Goal: Entertainment & Leisure: Consume media (video, audio)

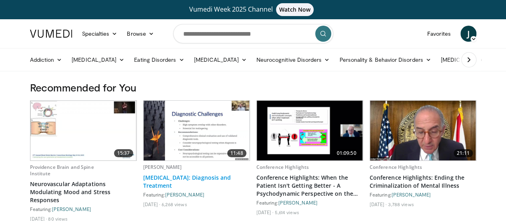
click at [174, 181] on link "[MEDICAL_DATA]: Diagnosis and Treatment" at bounding box center [196, 181] width 107 height 16
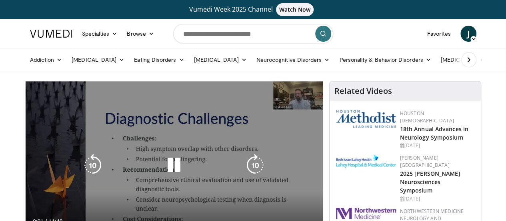
click at [171, 169] on icon "Video Player" at bounding box center [174, 165] width 22 height 22
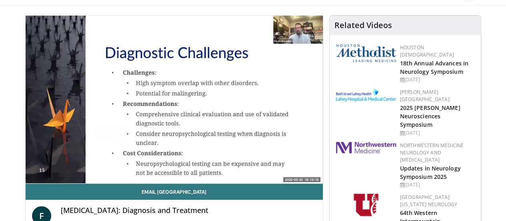
scroll to position [62, 0]
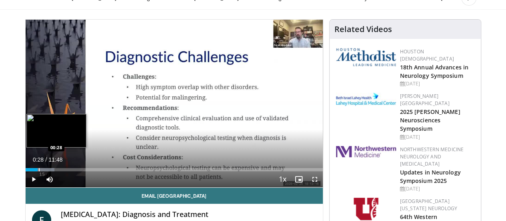
click at [26, 171] on div "Loaded : 9.80% 00:28 00:28" at bounding box center [174, 169] width 297 height 3
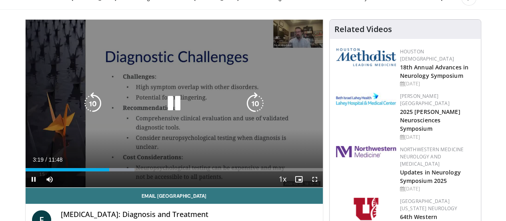
drag, startPoint x: 291, startPoint y: 133, endPoint x: 230, endPoint y: 134, distance: 60.8
click at [230, 134] on div "10 seconds Tap to unmute" at bounding box center [174, 103] width 297 height 167
drag, startPoint x: 125, startPoint y: 133, endPoint x: 178, endPoint y: 139, distance: 53.2
click at [177, 139] on div "10 seconds Tap to unmute" at bounding box center [174, 103] width 297 height 167
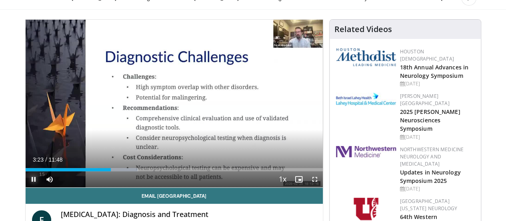
click at [26, 187] on span "Video Player" at bounding box center [34, 179] width 16 height 16
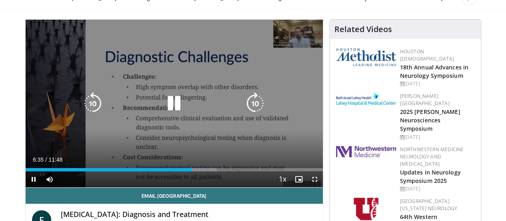
click at [167, 108] on icon "Video Player" at bounding box center [174, 103] width 22 height 22
